Goal: Book appointment/travel/reservation

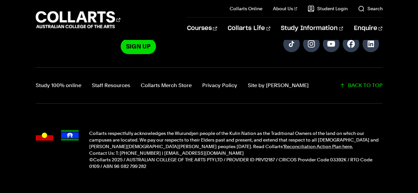
scroll to position [1740, 0]
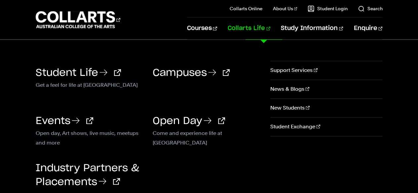
click at [259, 32] on link "Collarts Life" at bounding box center [249, 29] width 43 height 22
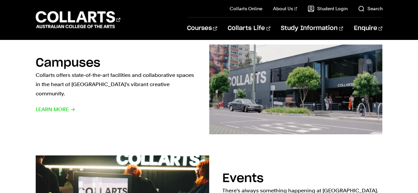
scroll to position [377, 0]
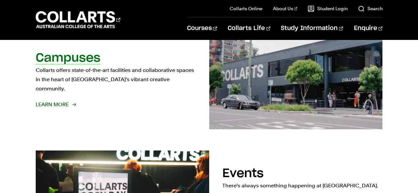
click at [50, 64] on h2 "Campuses" at bounding box center [68, 58] width 65 height 12
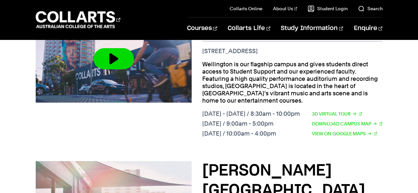
scroll to position [285, 0]
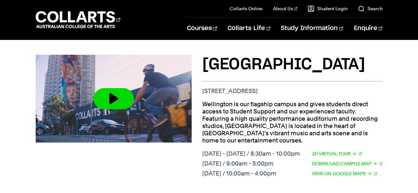
click at [264, 101] on p "Wellington is our flagship campus and gives students direct access to Student S…" at bounding box center [292, 123] width 180 height 44
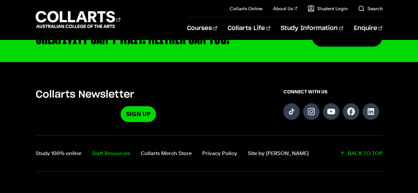
scroll to position [977, 0]
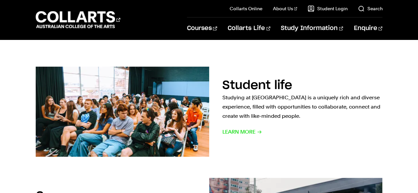
scroll to position [239, 0]
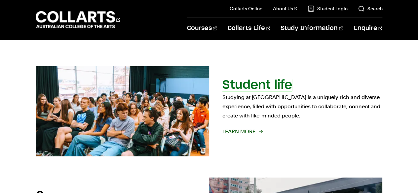
click at [237, 127] on span "Learn More" at bounding box center [243, 131] width 40 height 9
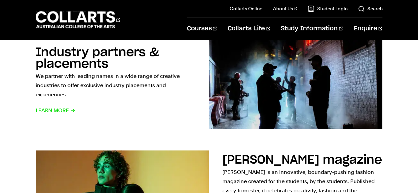
scroll to position [589, 0]
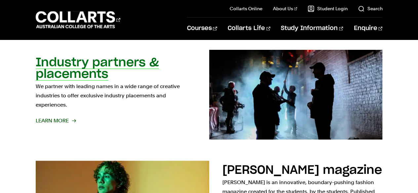
click at [108, 71] on h2 "Industry partners & placements" at bounding box center [97, 68] width 123 height 23
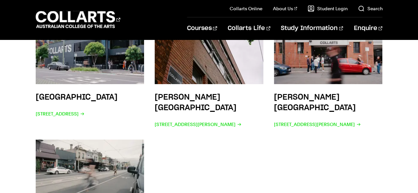
scroll to position [1072, 0]
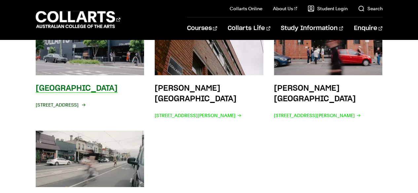
click at [85, 101] on span "208 Wellington St, Collingwood VIC 3066" at bounding box center [60, 105] width 49 height 9
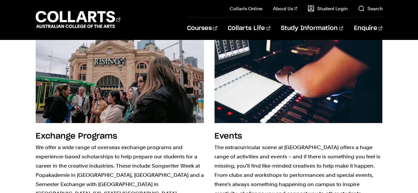
scroll to position [813, 0]
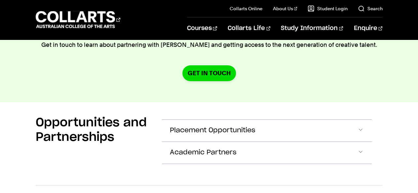
scroll to position [1188, 0]
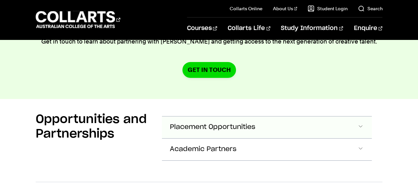
click at [281, 117] on button "Placement Opportunities" at bounding box center [267, 128] width 210 height 22
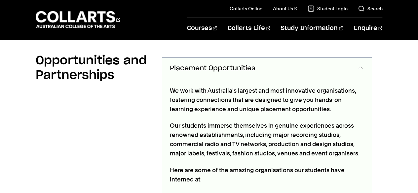
click at [276, 121] on p "Our students immerse themselves in genuine experiences across renowned establis…" at bounding box center [267, 139] width 194 height 37
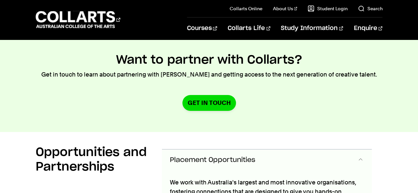
click at [273, 150] on button "Placement Opportunities" at bounding box center [267, 161] width 210 height 22
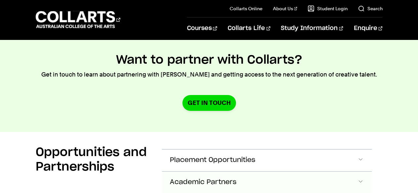
click at [265, 172] on button "Academic Partners" at bounding box center [267, 183] width 210 height 22
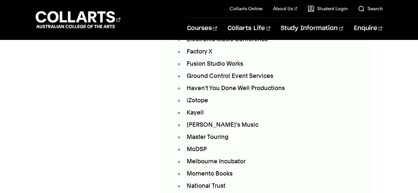
scroll to position [1642, 0]
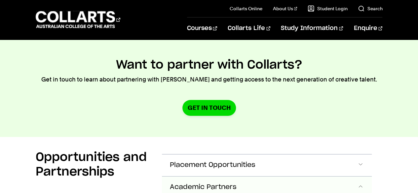
click at [255, 177] on button "Academic Partners" at bounding box center [267, 188] width 210 height 22
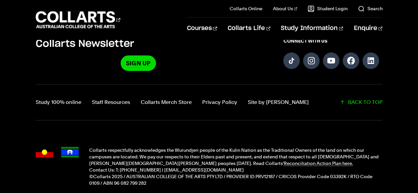
scroll to position [1854, 0]
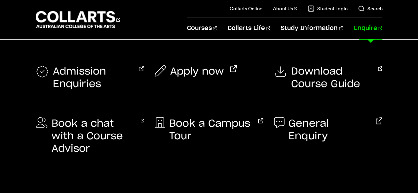
scroll to position [1167, 0]
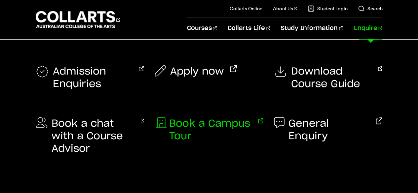
click at [212, 127] on span "Book a Campus Tour" at bounding box center [210, 130] width 83 height 25
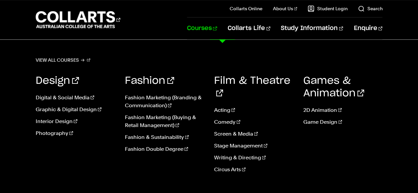
scroll to position [351, 0]
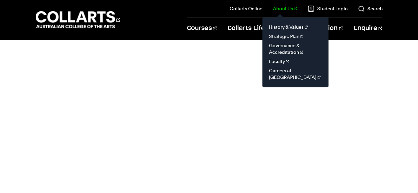
click at [292, 12] on link "About Us" at bounding box center [285, 8] width 24 height 7
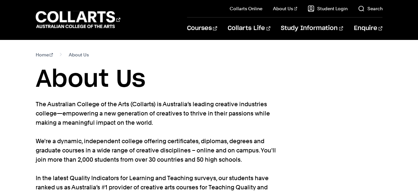
click at [41, 48] on section "Home About Us About Us The Australian College of the Arts (Collarts) is Austral…" at bounding box center [209, 158] width 347 height 237
click at [41, 56] on link "Home" at bounding box center [45, 54] width 18 height 9
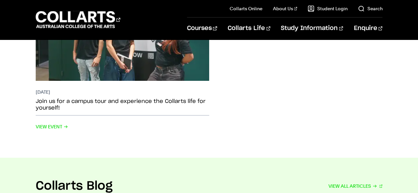
scroll to position [1331, 0]
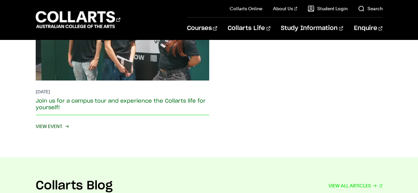
click at [126, 98] on h2 "Join us for a campus tour and experience the Collarts life for yourself!" at bounding box center [123, 104] width 174 height 13
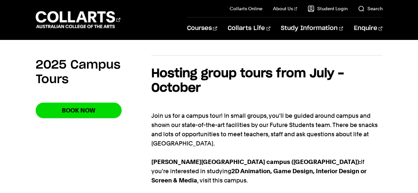
scroll to position [300, 0]
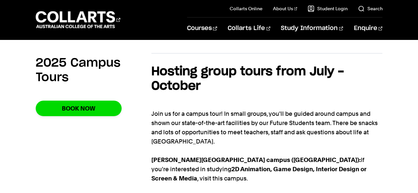
drag, startPoint x: 0, startPoint y: 0, endPoint x: 290, endPoint y: 87, distance: 302.8
click at [290, 87] on div "Hosting group tours from July - October Join us for a campus tour! In small gro…" at bounding box center [266, 179] width 231 height 230
click at [290, 87] on h4 "Hosting group tours from July - October" at bounding box center [266, 78] width 231 height 29
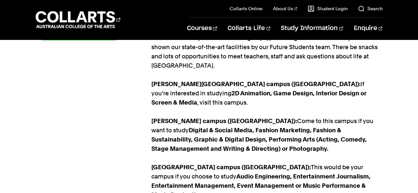
scroll to position [377, 0]
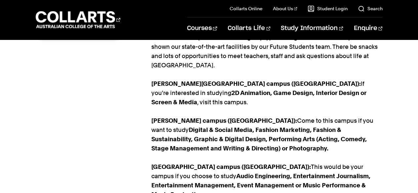
drag, startPoint x: 233, startPoint y: 141, endPoint x: 220, endPoint y: 139, distance: 13.4
click at [220, 139] on p "Join us for a campus tour! In small groups, you'll be guided around campus and …" at bounding box center [266, 125] width 231 height 185
click at [235, 135] on p "Join us for a campus tour! In small groups, you'll be guided around campus and …" at bounding box center [266, 125] width 231 height 185
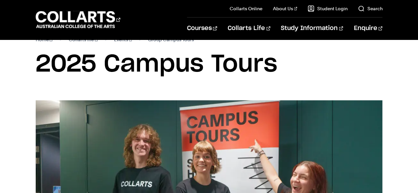
scroll to position [0, 0]
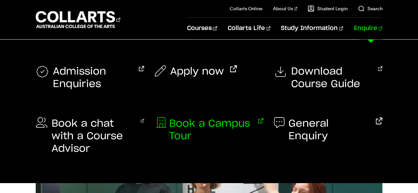
click at [224, 124] on span "Book a Campus Tour" at bounding box center [210, 130] width 83 height 25
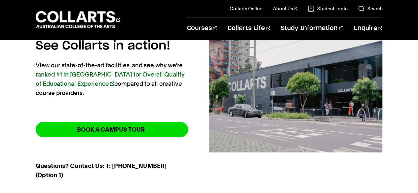
scroll to position [79, 0]
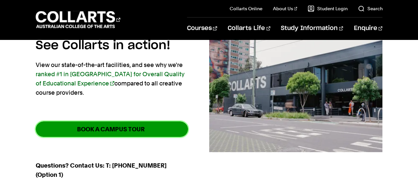
click at [161, 129] on link "BOOK A CAMPUS TOUR" at bounding box center [112, 130] width 152 height 16
